Goal: Find specific page/section: Find specific page/section

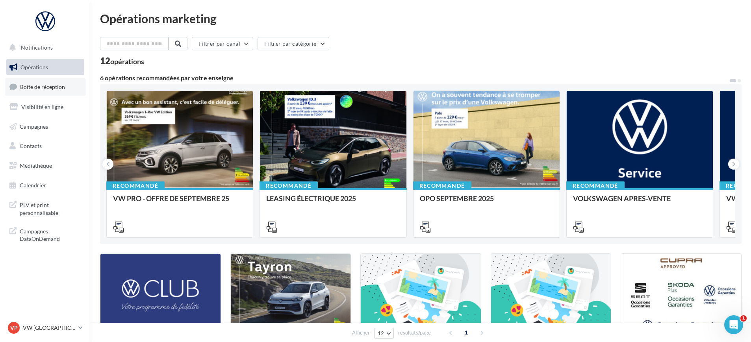
click at [46, 89] on span "Boîte de réception" at bounding box center [42, 86] width 45 height 7
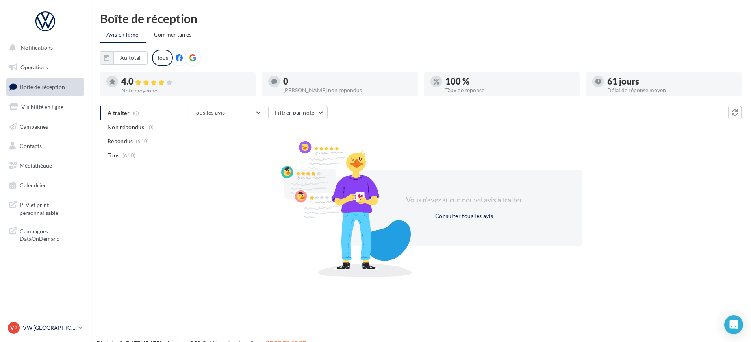
click at [51, 334] on link "VP VW PARIS 20 vw-par20-mon" at bounding box center [45, 327] width 78 height 15
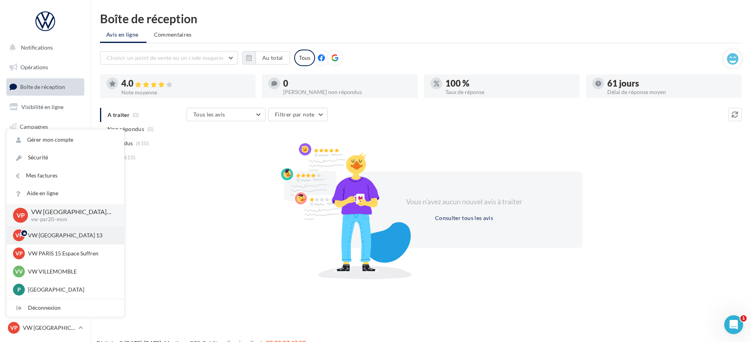
click at [62, 232] on p "VW [GEOGRAPHIC_DATA] 13" at bounding box center [71, 235] width 87 height 8
